Goal: Browse casually: Explore the website without a specific task or goal

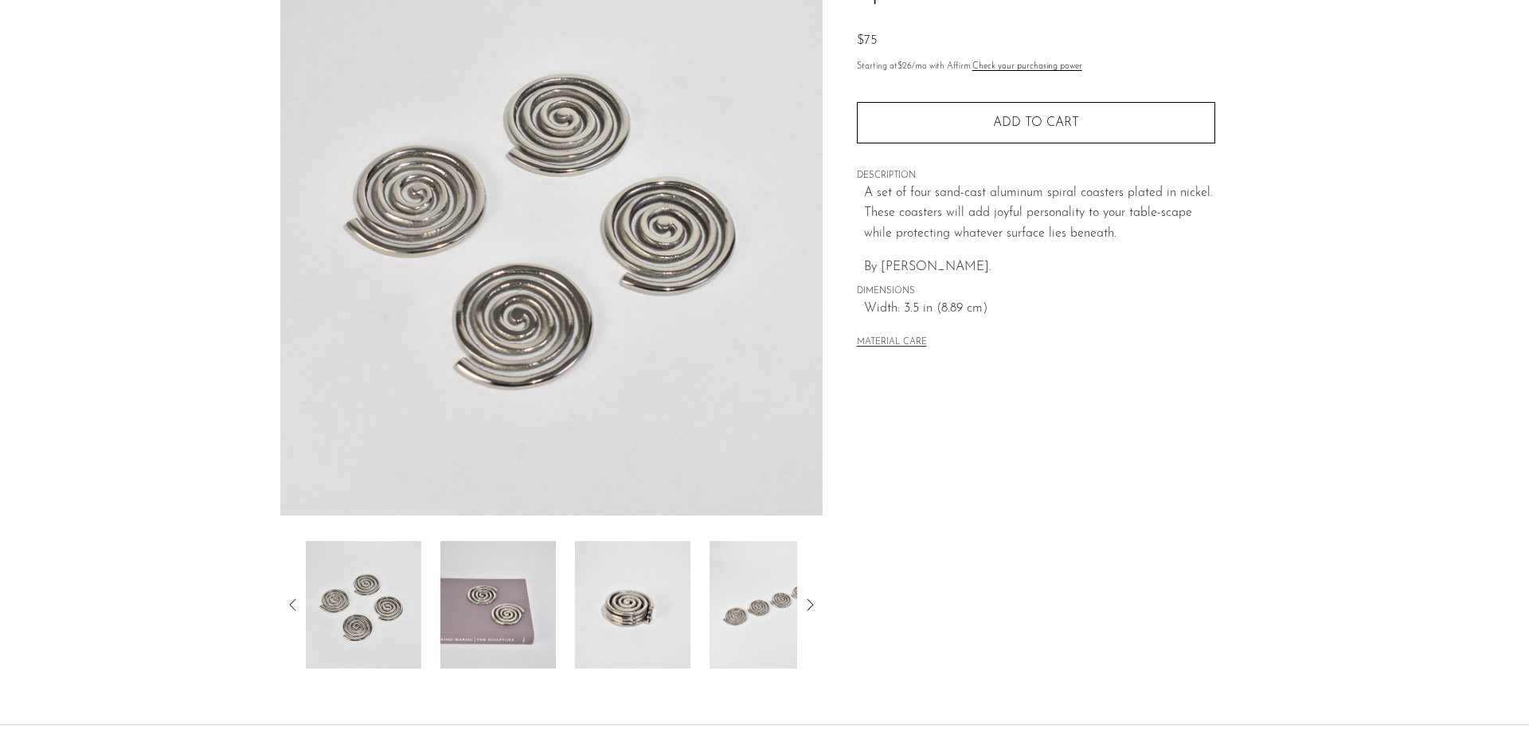
scroll to position [159, 0]
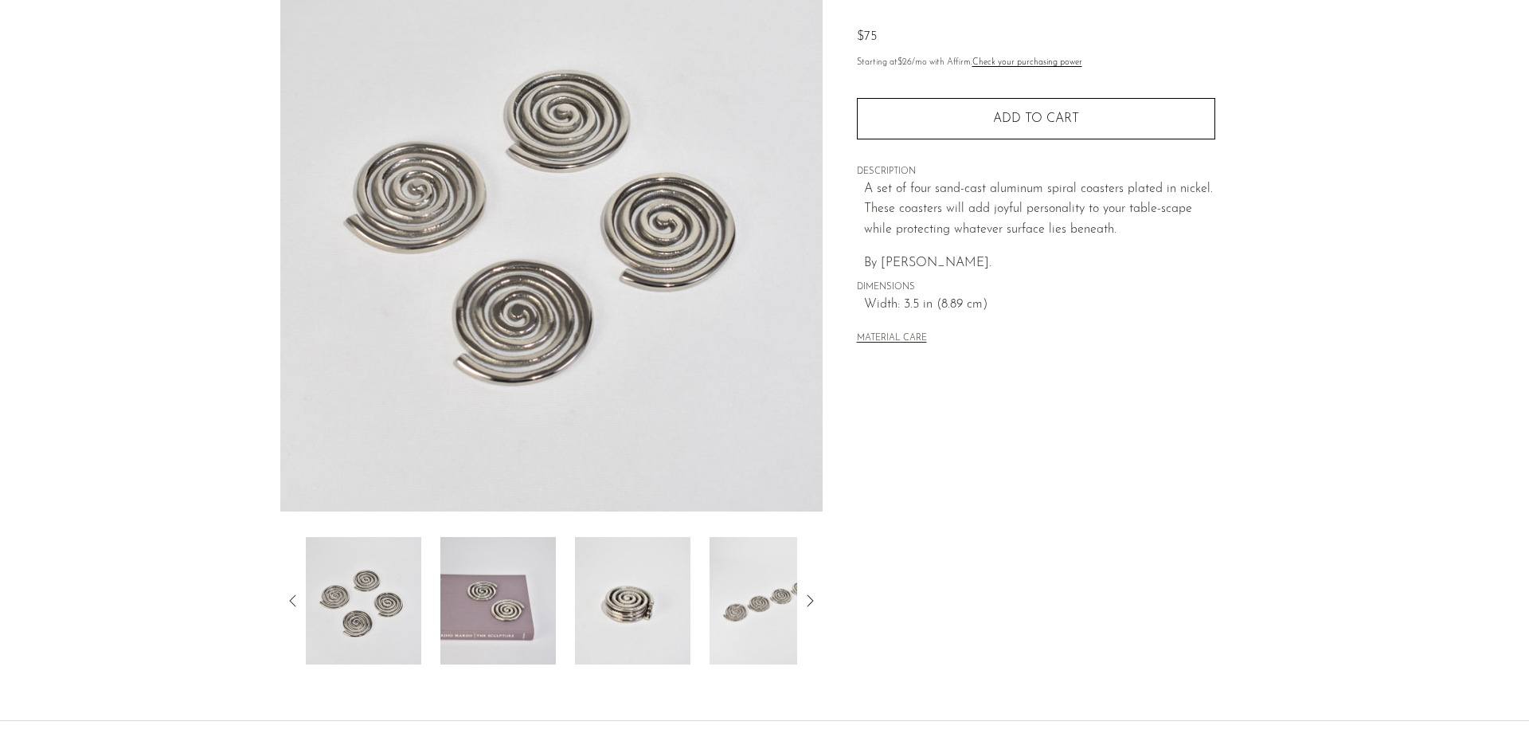
click at [499, 617] on img at bounding box center [497, 600] width 115 height 127
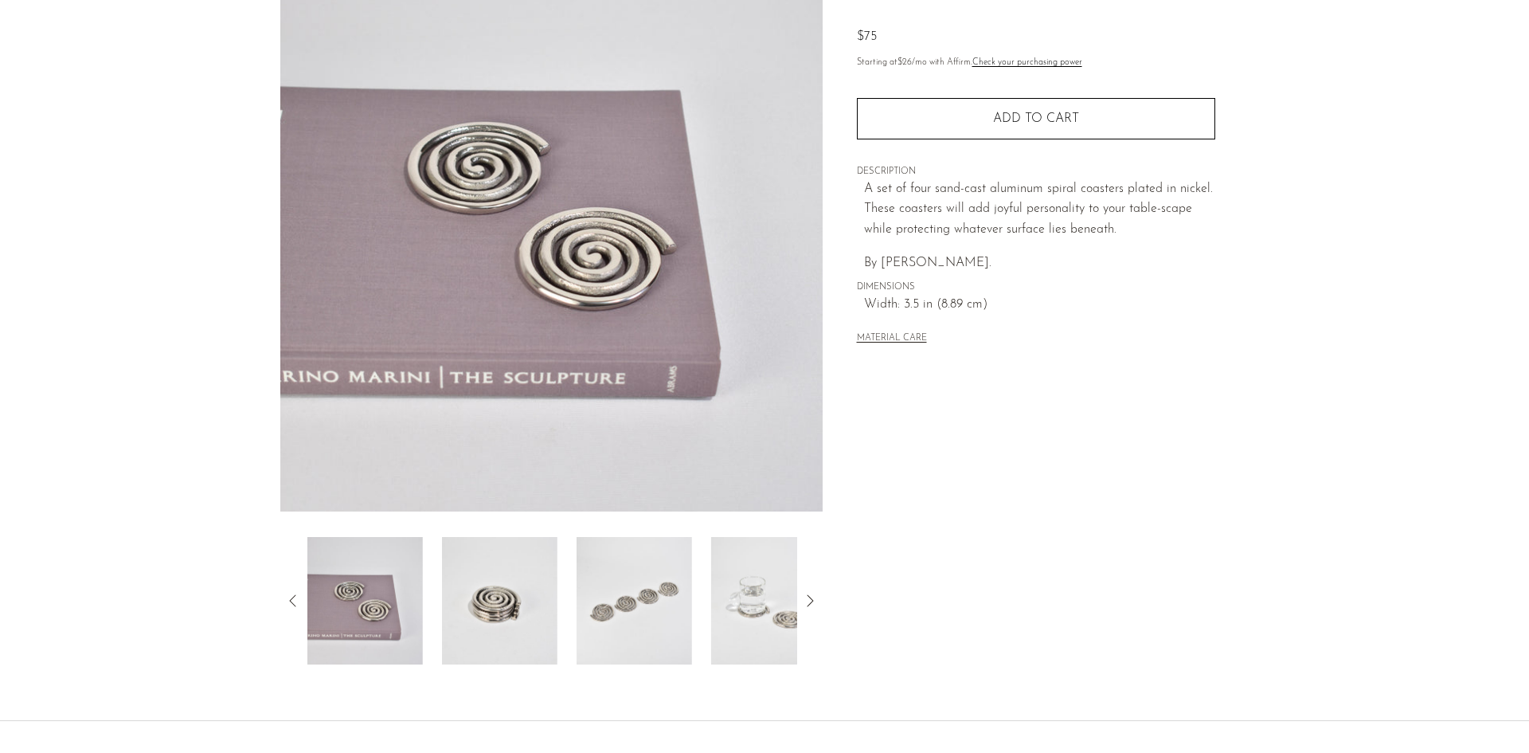
click at [650, 613] on img at bounding box center [634, 600] width 115 height 127
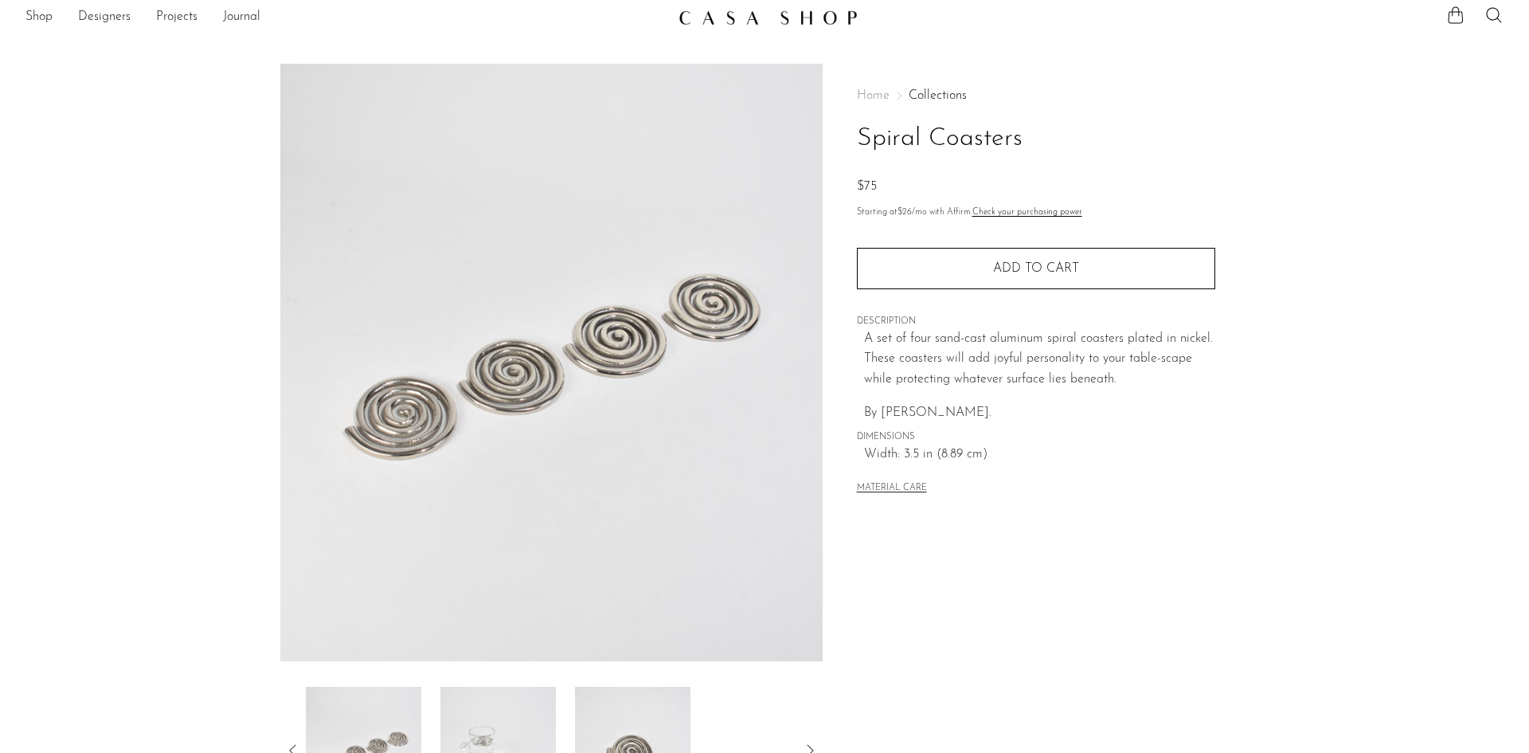
scroll to position [0, 0]
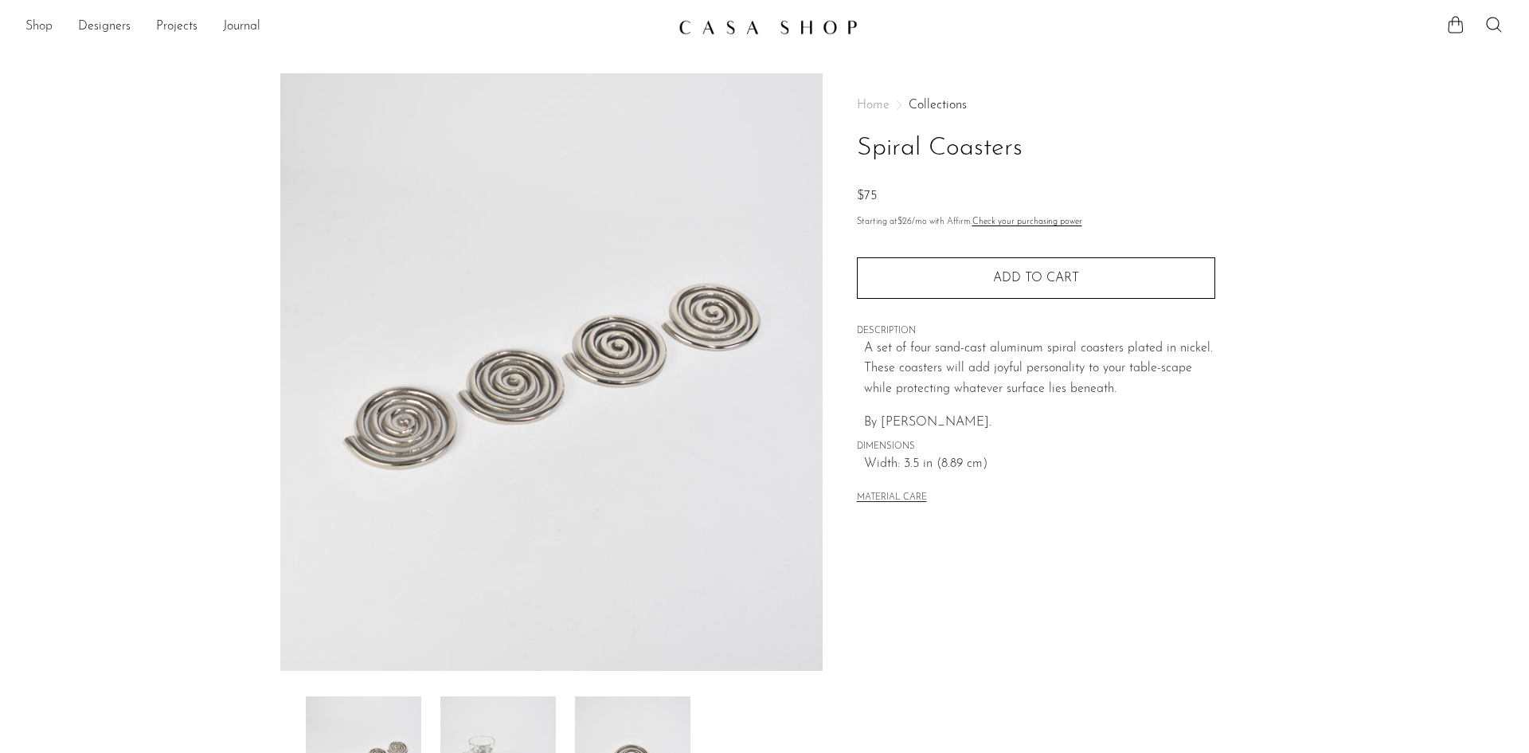
click at [36, 27] on link "Shop" at bounding box center [38, 27] width 27 height 21
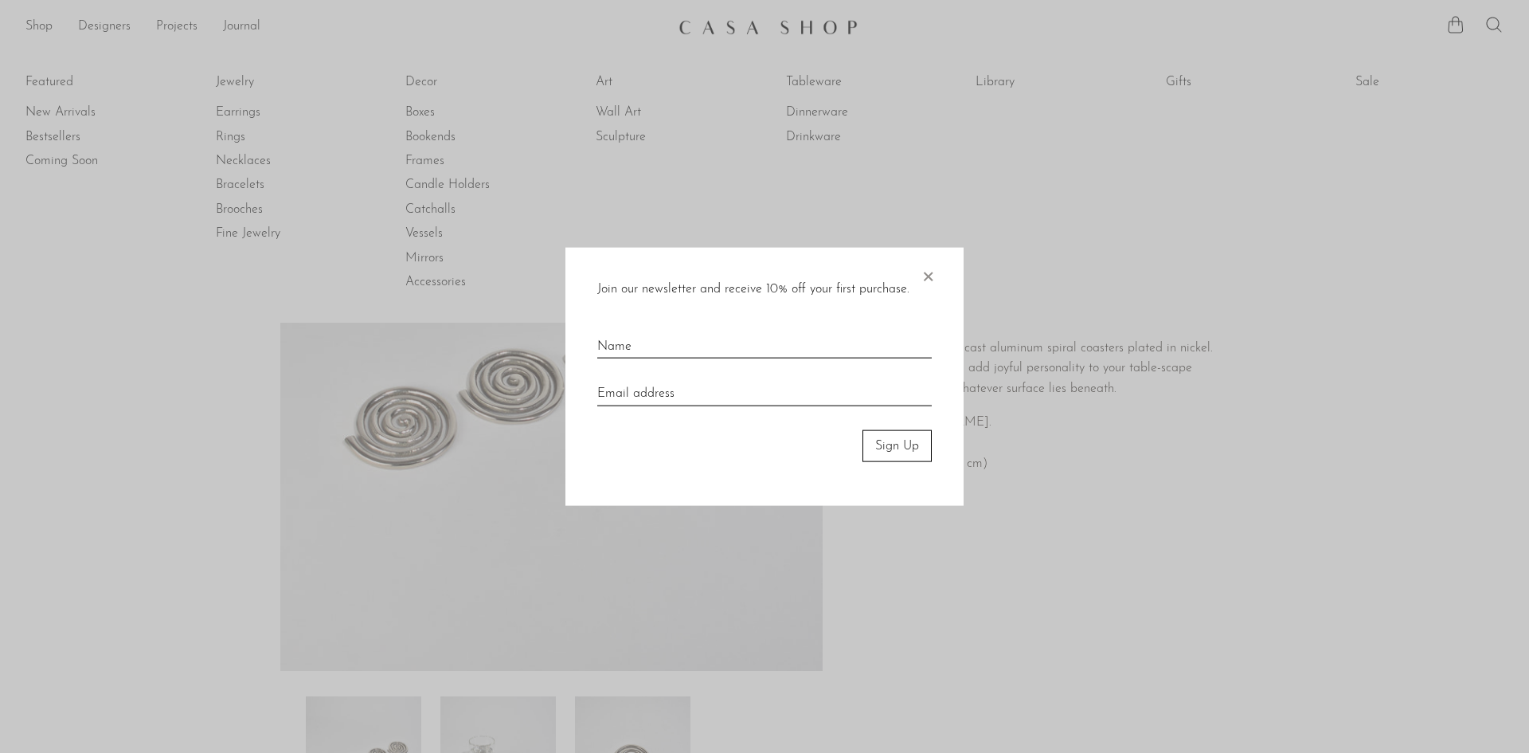
click at [937, 277] on div "Join our newsletter and receive 10% off your first purchase. × Sign Up" at bounding box center [764, 376] width 398 height 259
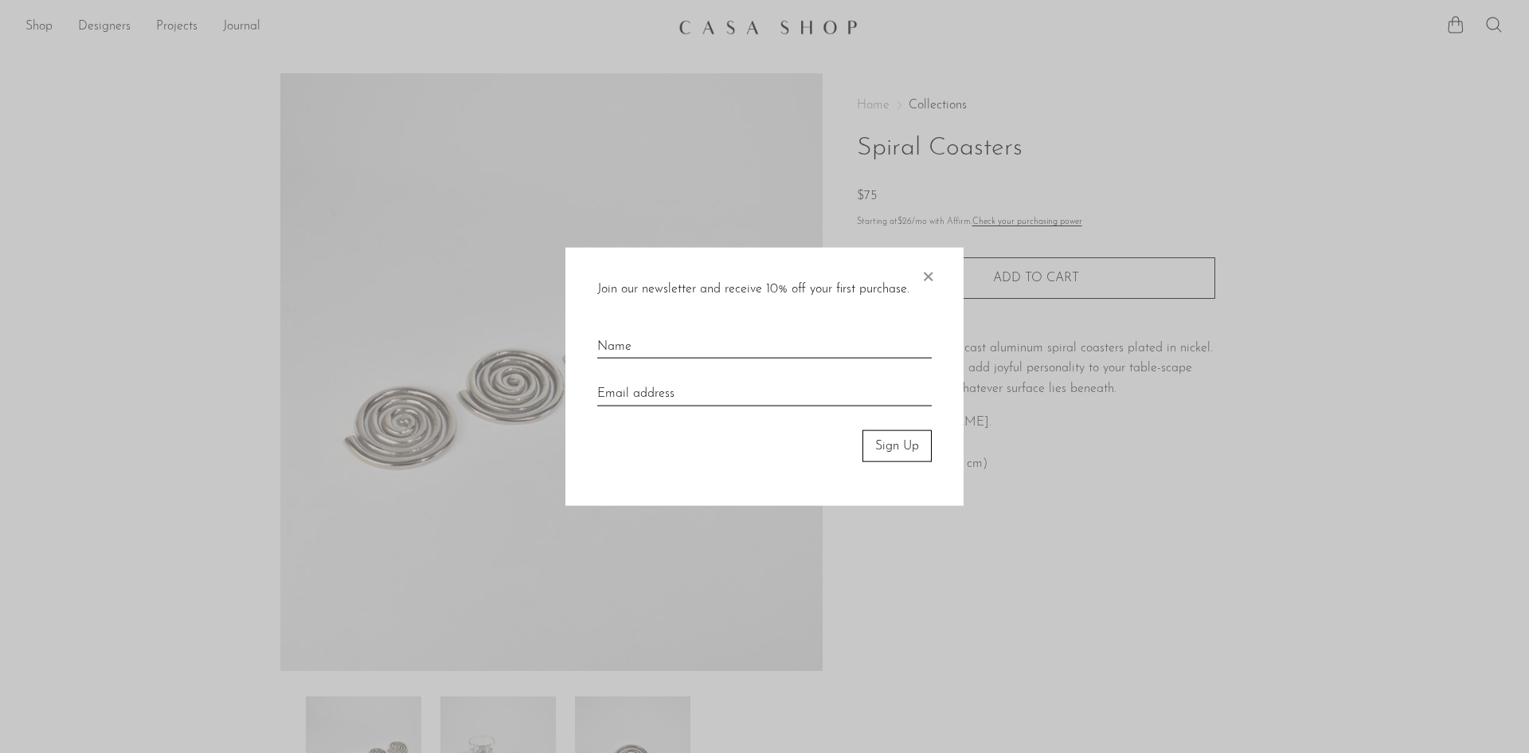
click at [933, 276] on span "×" at bounding box center [928, 272] width 16 height 51
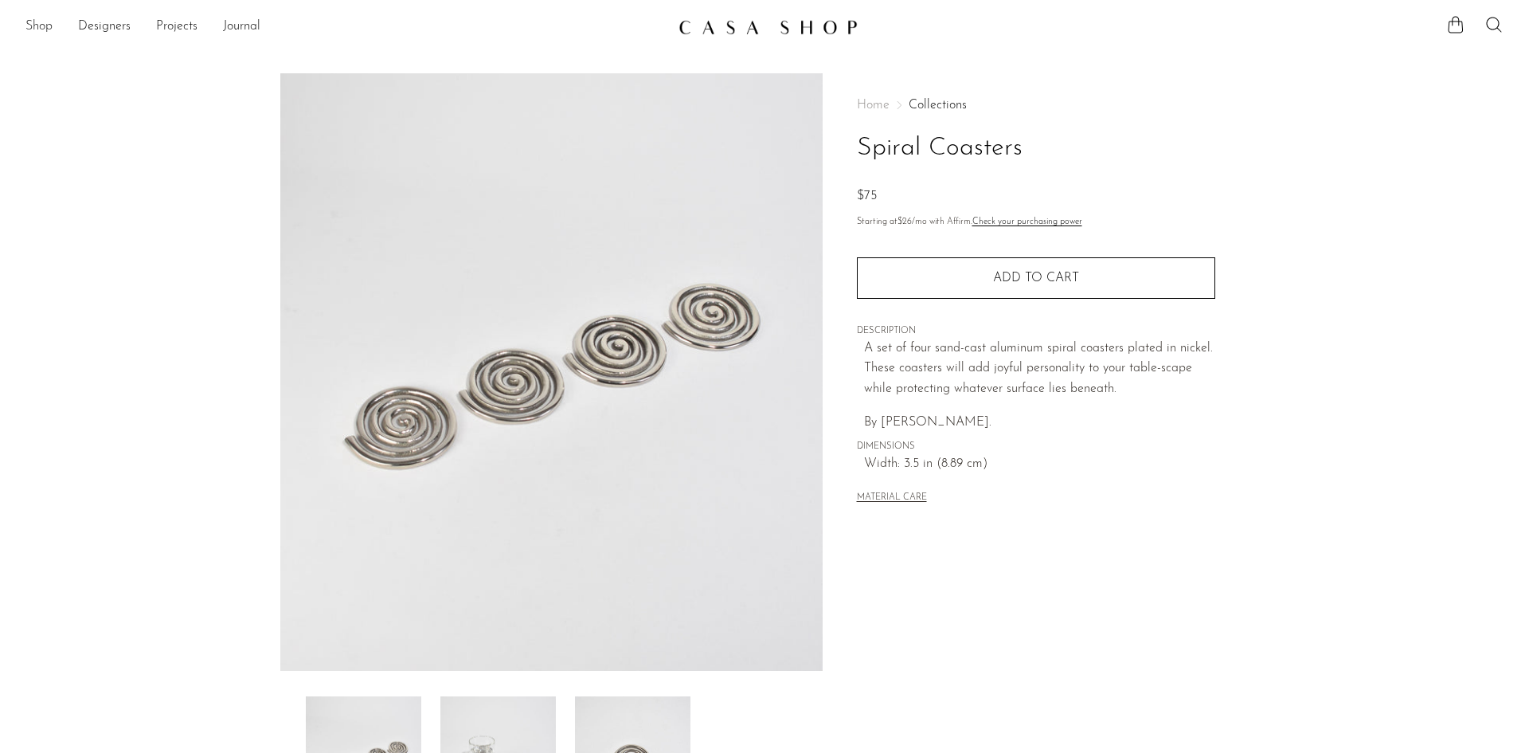
click at [48, 25] on link "Shop" at bounding box center [38, 27] width 27 height 21
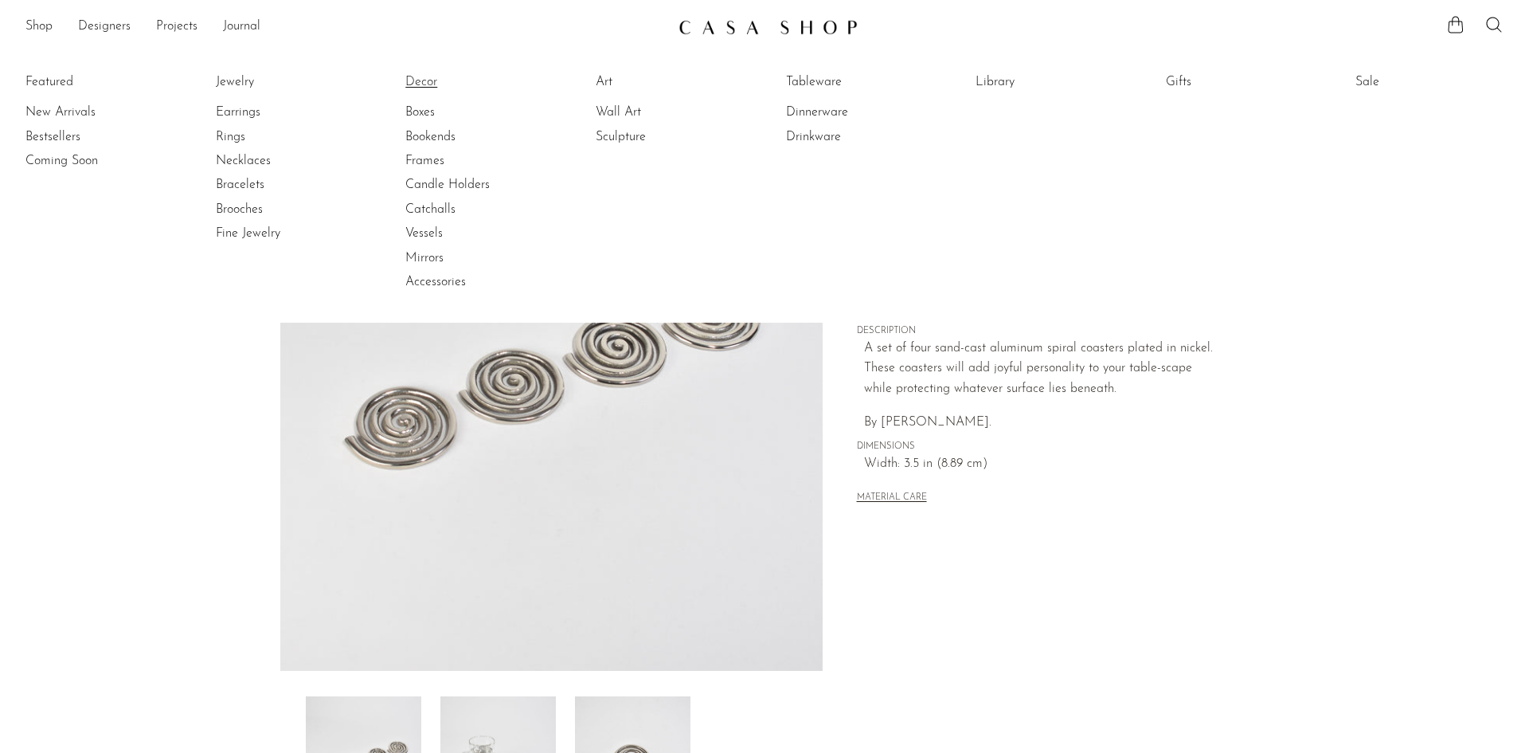
click at [428, 81] on link "Decor" at bounding box center [464, 82] width 119 height 18
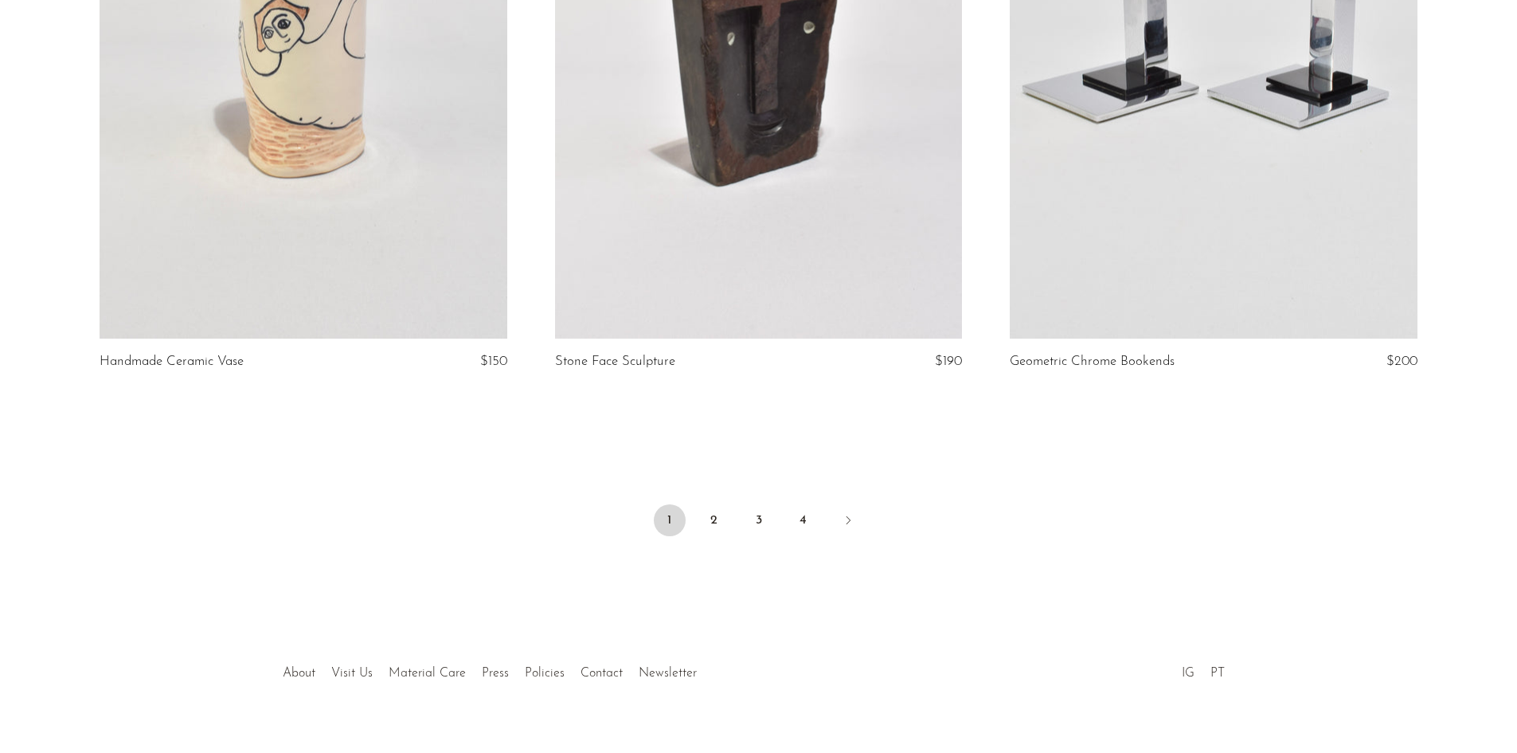
scroll to position [7452, 0]
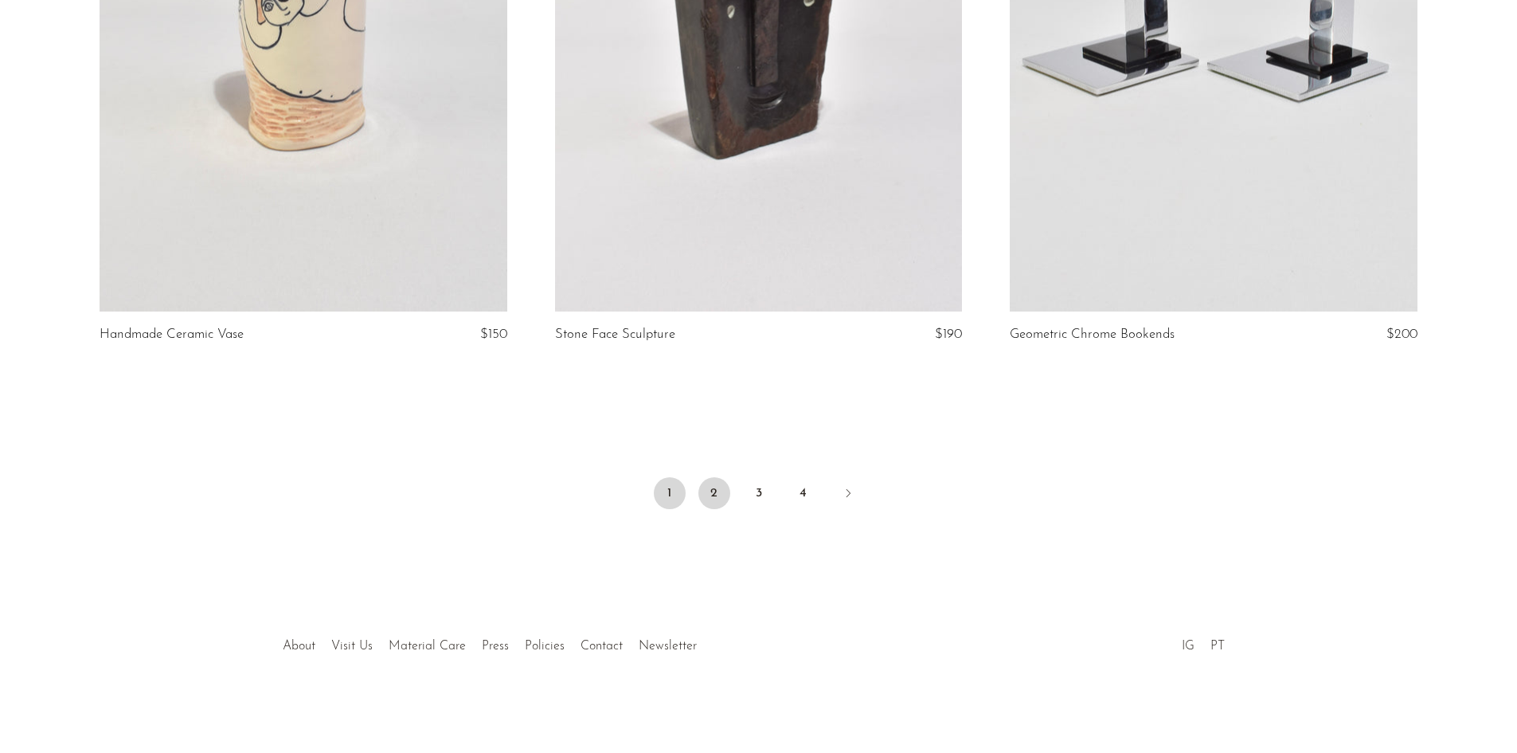
click at [711, 486] on link "2" at bounding box center [714, 493] width 32 height 32
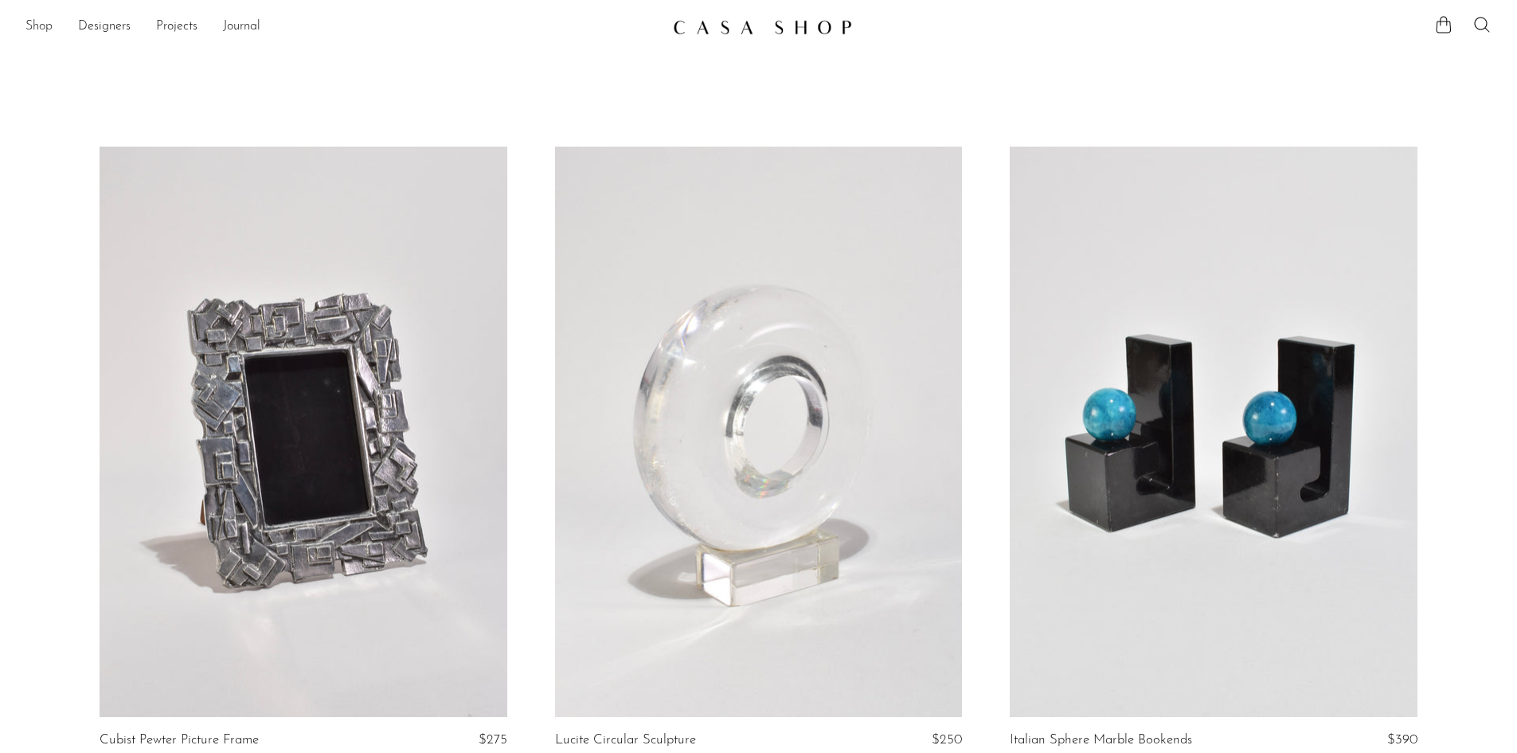
click at [37, 21] on link "Shop" at bounding box center [38, 27] width 27 height 21
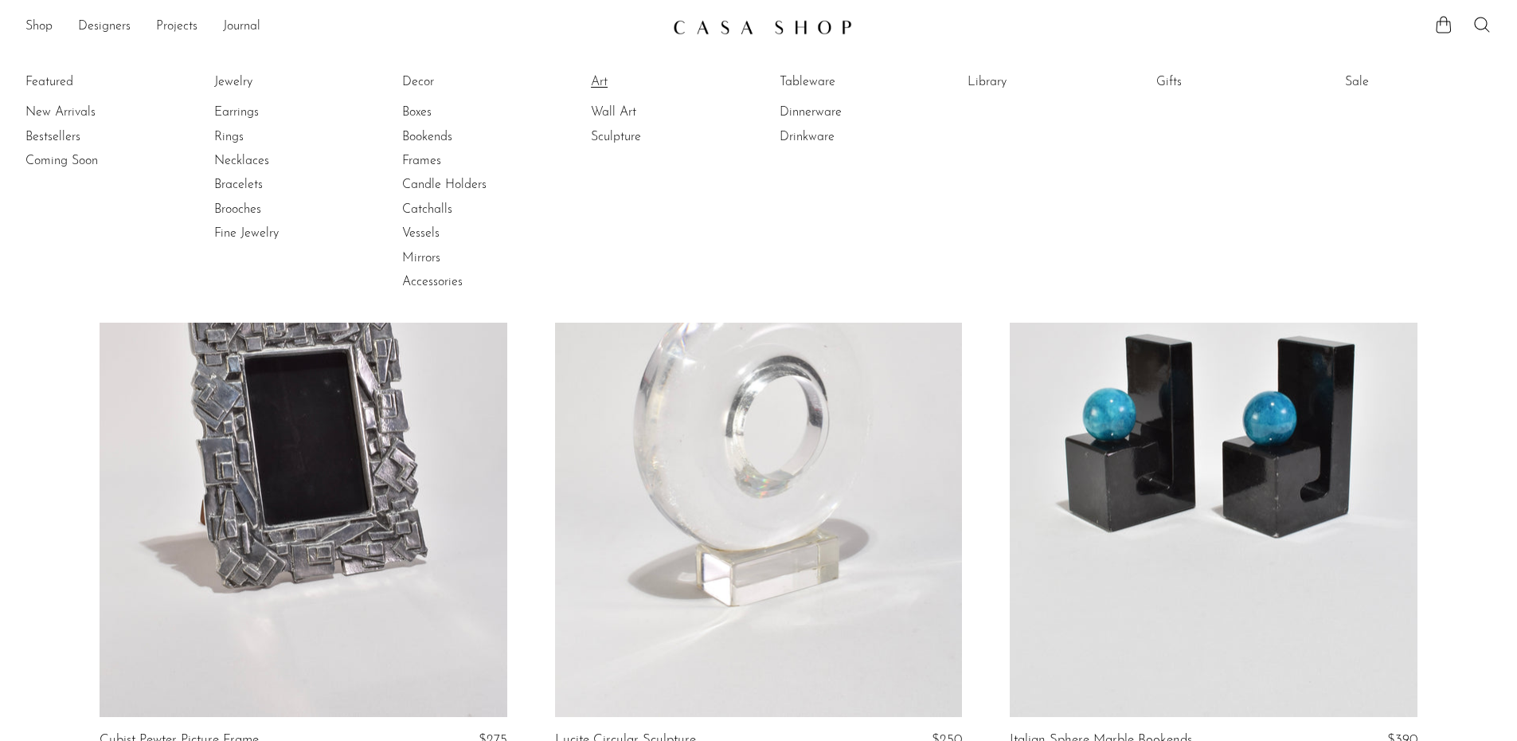
click at [615, 84] on link "Art" at bounding box center [650, 82] width 119 height 18
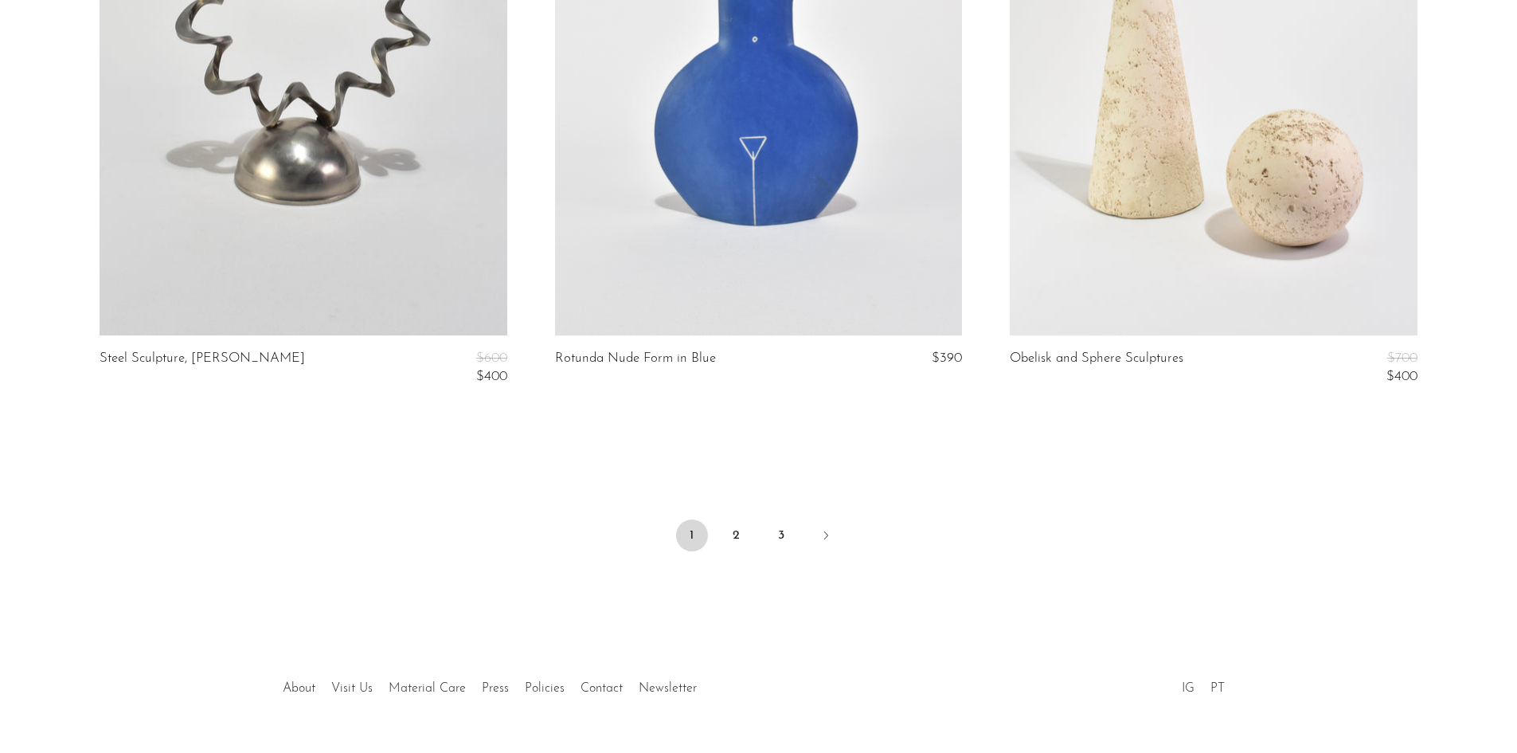
scroll to position [7506, 0]
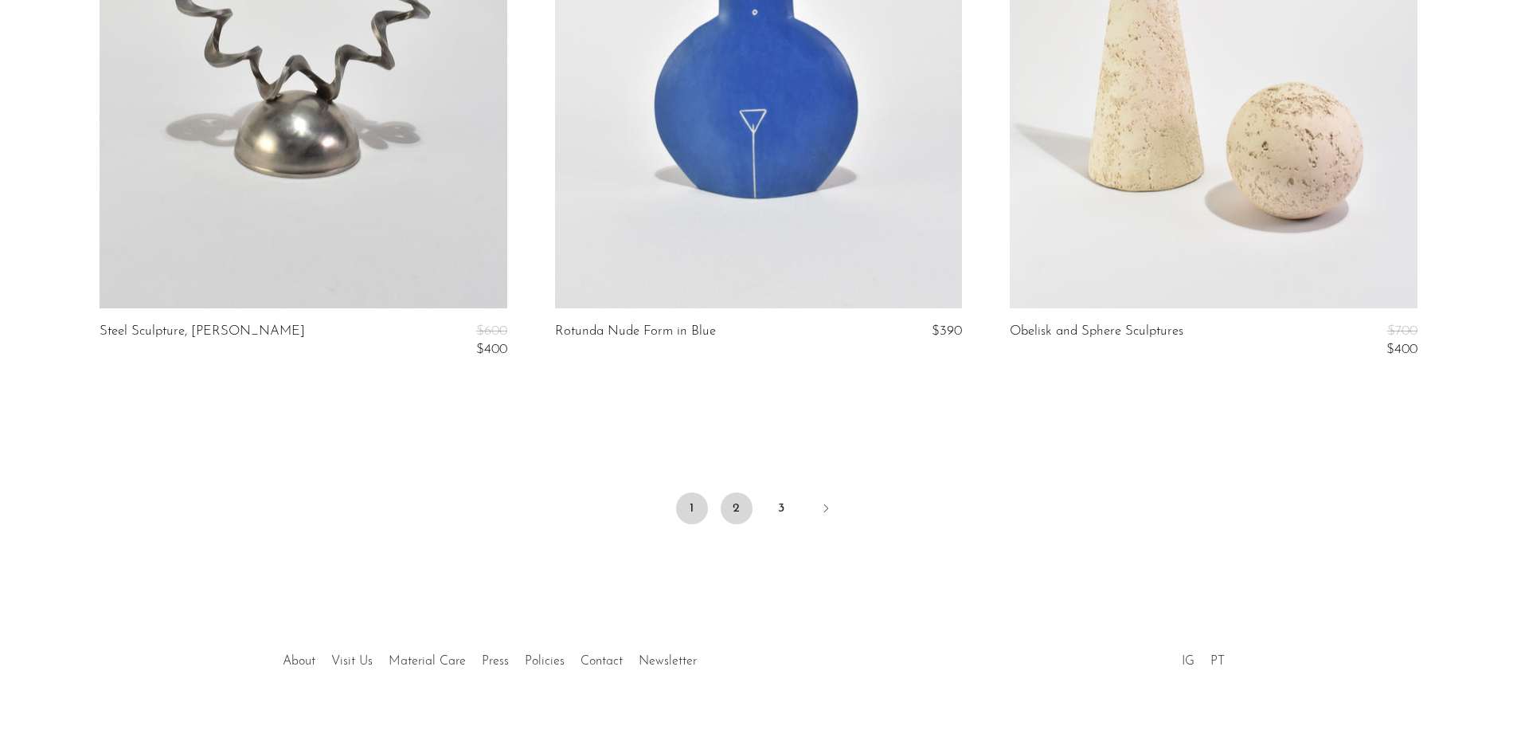
click at [743, 495] on link "2" at bounding box center [737, 508] width 32 height 32
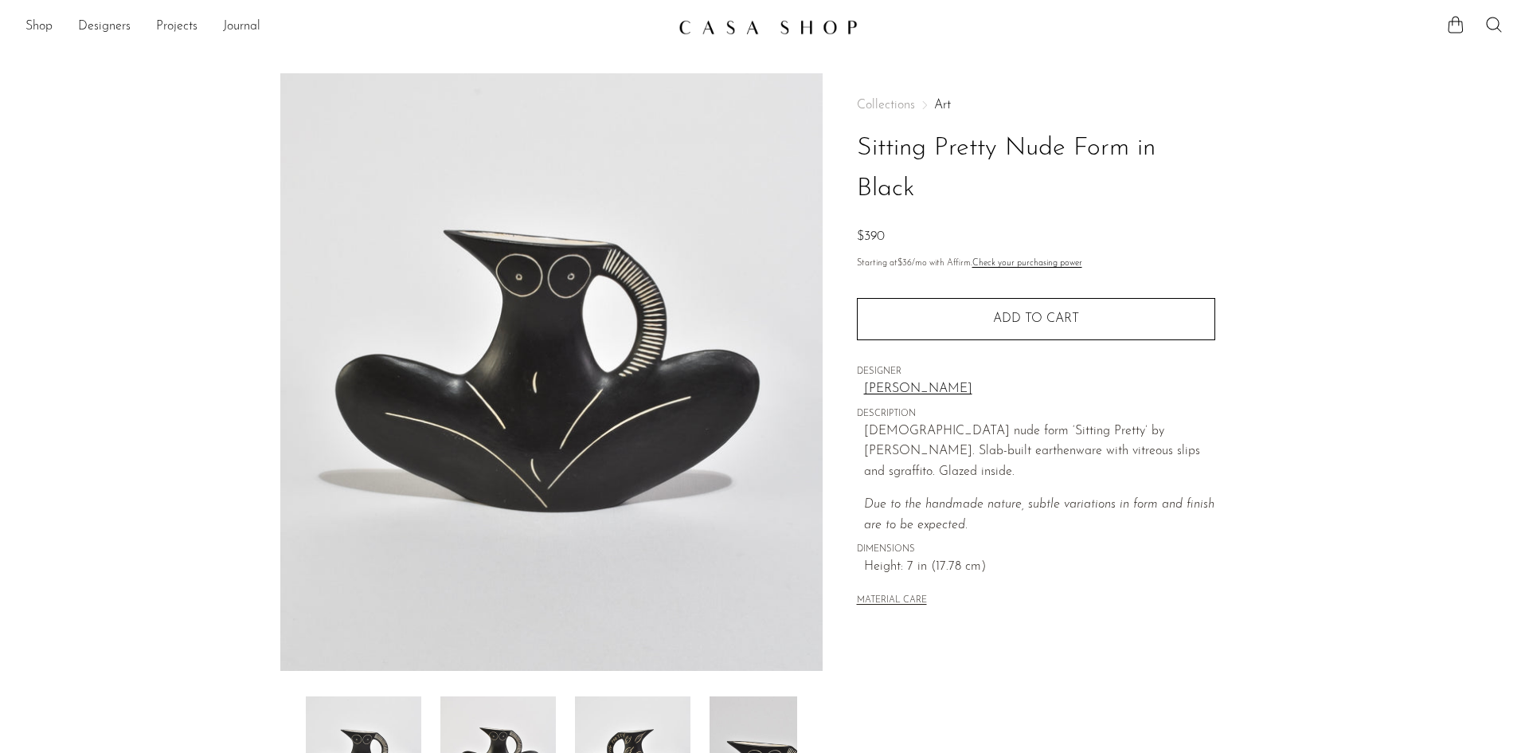
click at [491, 729] on img at bounding box center [497, 759] width 115 height 127
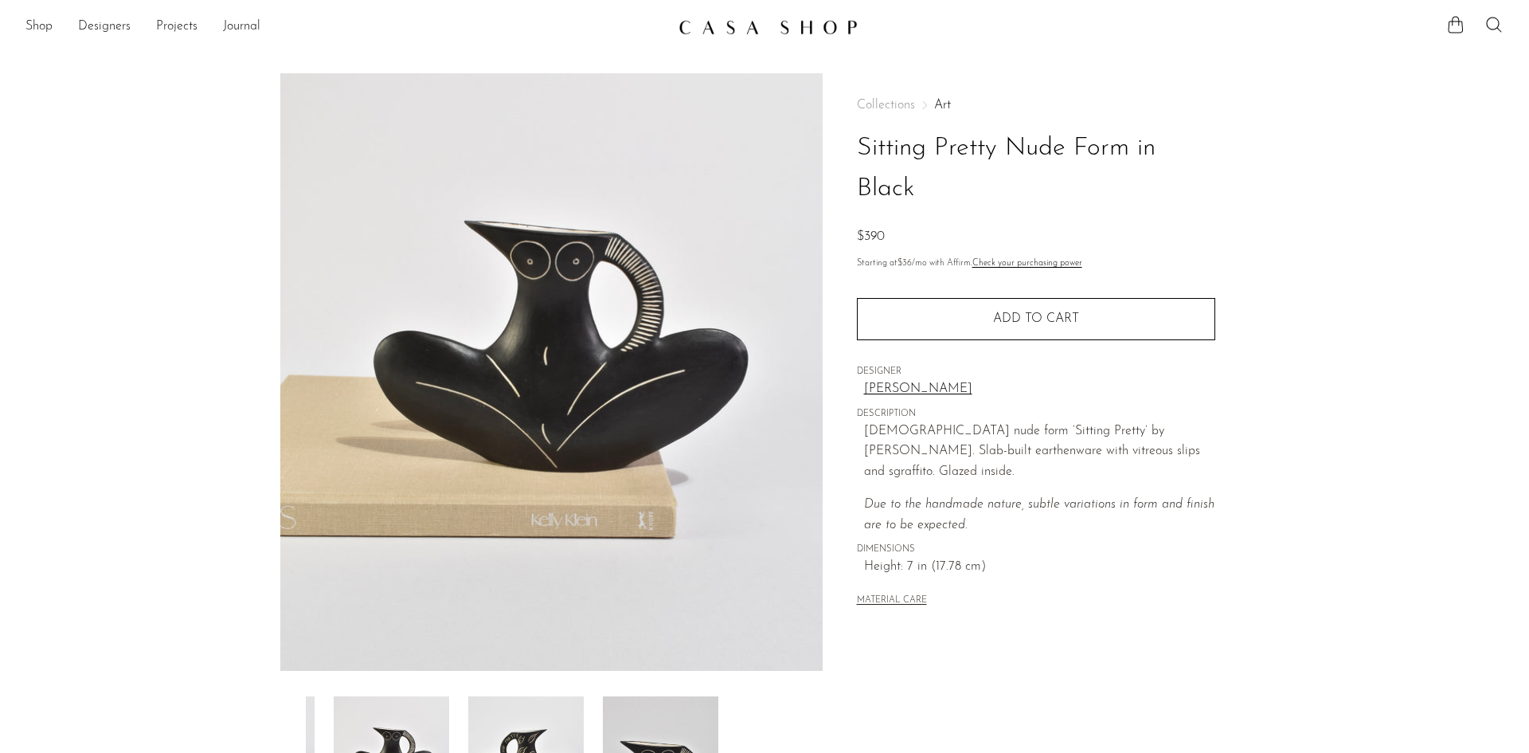
click at [603, 729] on img at bounding box center [660, 759] width 115 height 127
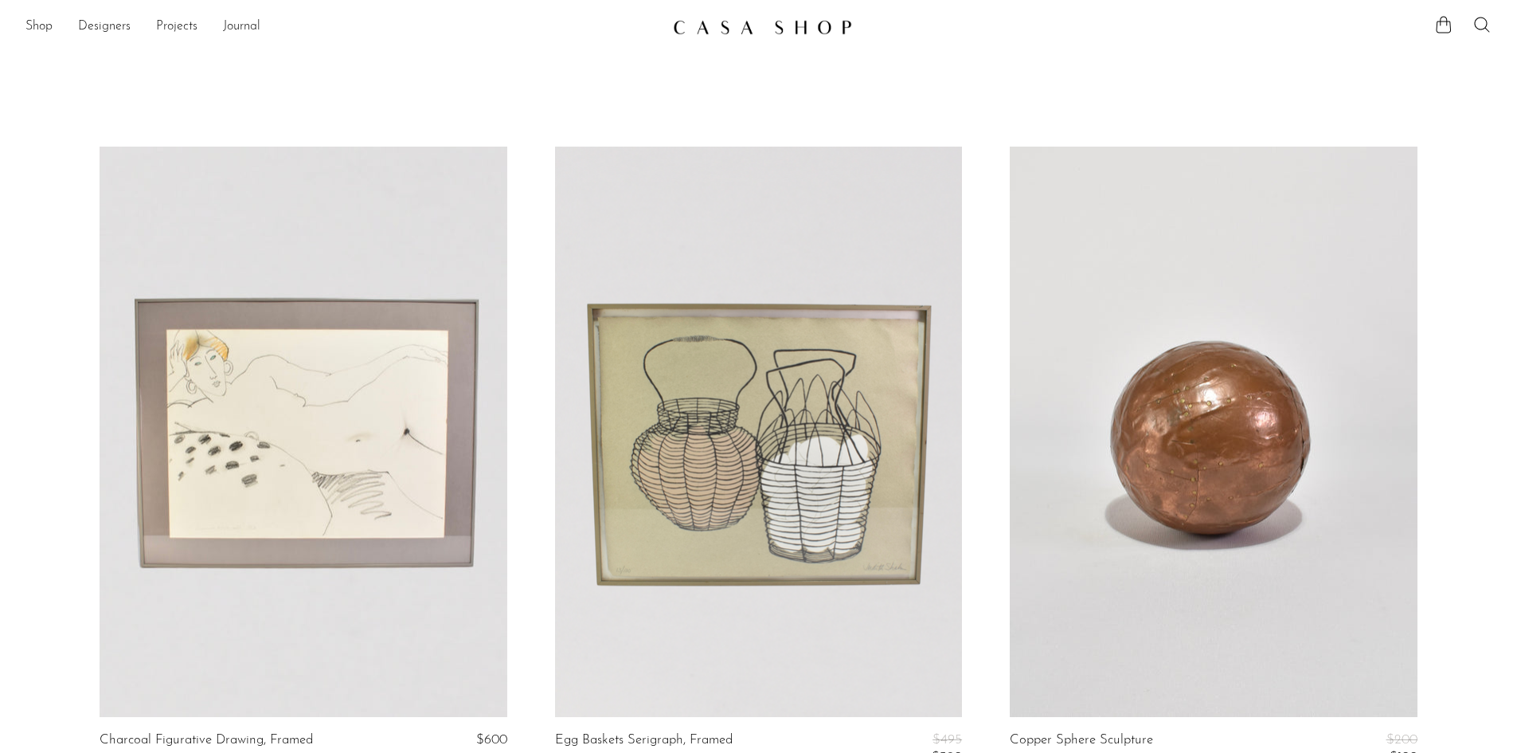
click at [735, 29] on img at bounding box center [762, 27] width 179 height 16
